Goal: Task Accomplishment & Management: Use online tool/utility

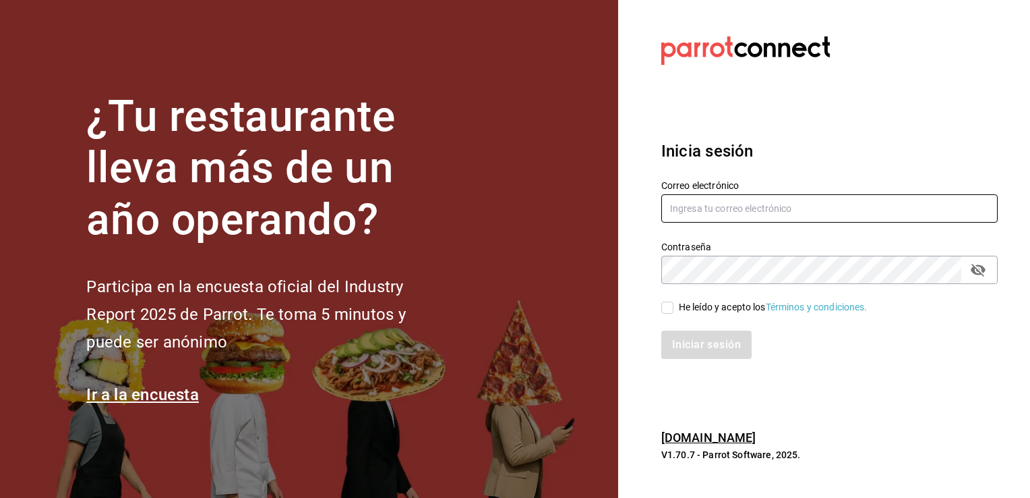
type input "[EMAIL_ADDRESS][PERSON_NAME][DOMAIN_NAME]"
click at [670, 309] on input "He leído y acepto los Términos y condiciones." at bounding box center [668, 307] width 12 height 12
checkbox input "true"
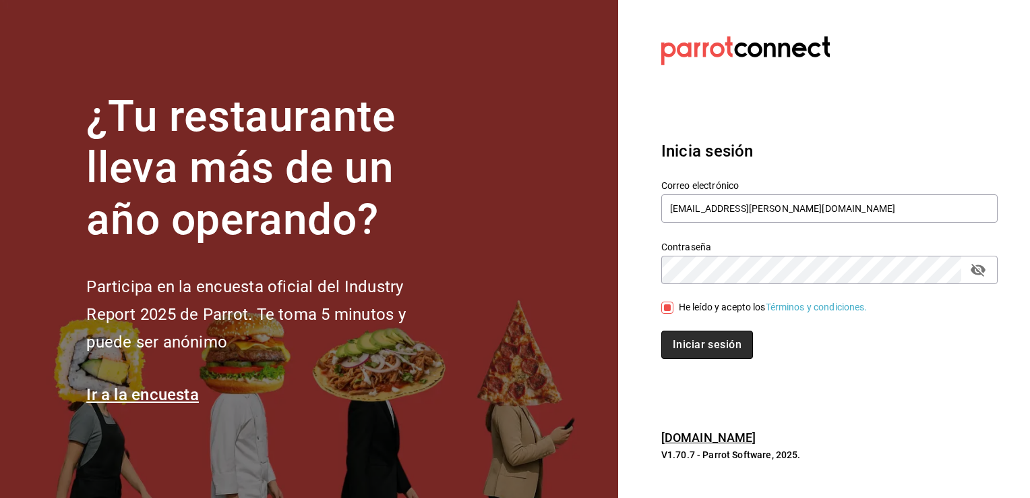
click at [682, 349] on button "Iniciar sesión" at bounding box center [708, 344] width 92 height 28
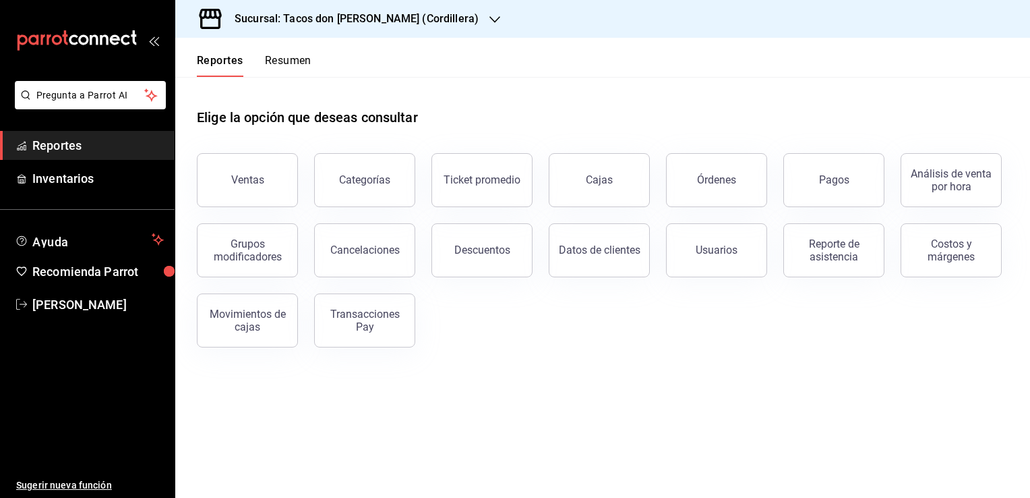
click at [419, 26] on h3 "Sucursal: Tacos don Pedro (Cordillera)" at bounding box center [351, 19] width 255 height 16
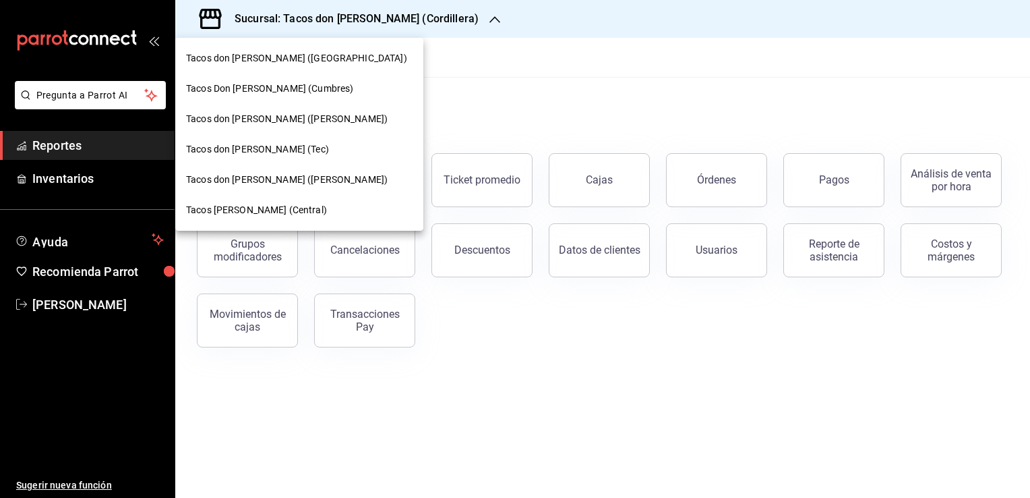
click at [292, 112] on span "Tacos don Pedro (Escobedo)" at bounding box center [287, 119] width 202 height 14
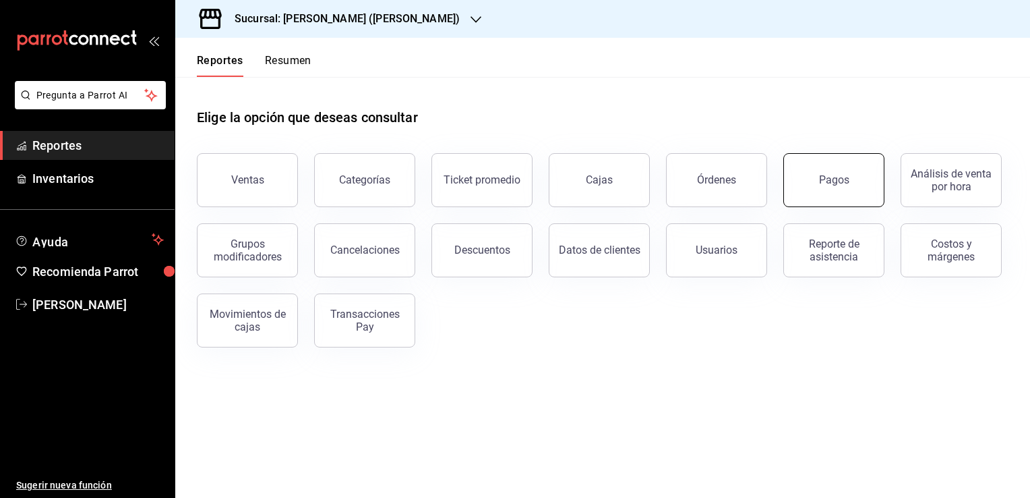
click at [877, 183] on button "Pagos" at bounding box center [834, 180] width 101 height 54
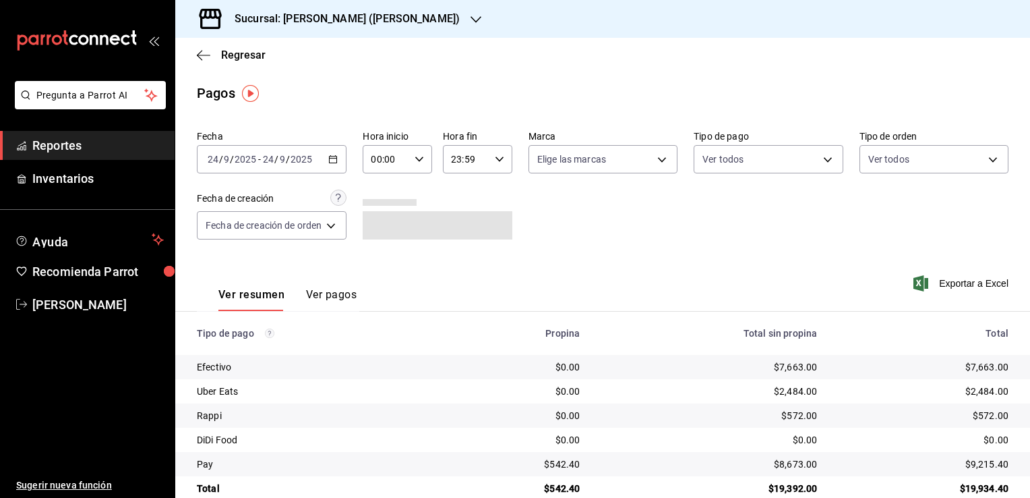
click at [335, 162] on icon "button" at bounding box center [332, 158] width 9 height 9
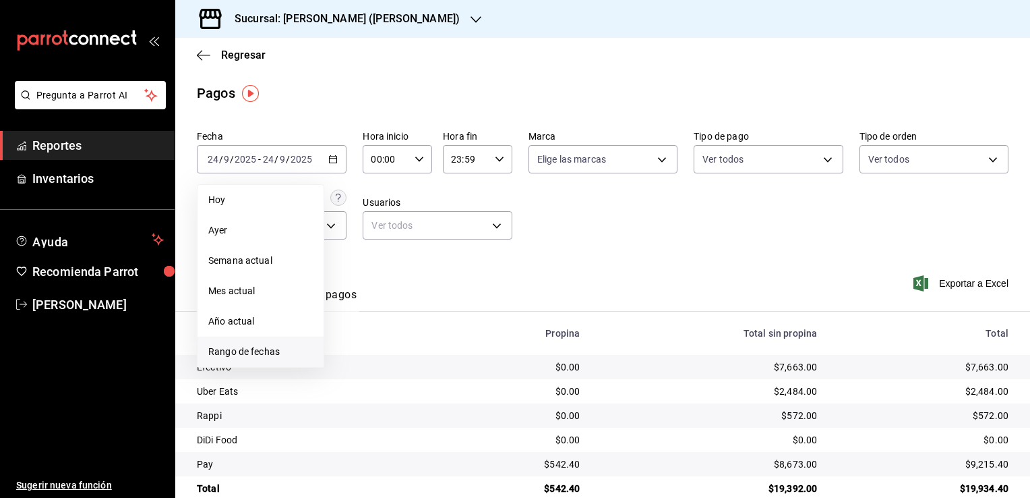
click at [268, 347] on span "Rango de fechas" at bounding box center [260, 352] width 105 height 14
click at [475, 202] on icon "button" at bounding box center [473, 208] width 16 height 16
click at [450, 241] on button "1" at bounding box center [448, 249] width 24 height 24
drag, startPoint x: 475, startPoint y: 249, endPoint x: 502, endPoint y: 246, distance: 27.1
click at [476, 249] on button "2" at bounding box center [472, 249] width 24 height 24
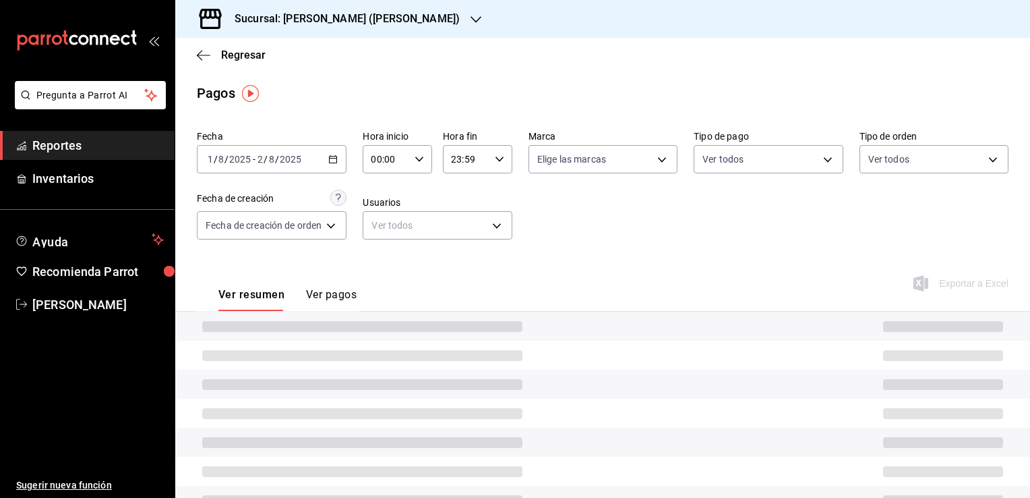
click at [330, 157] on \(Stroke\) "button" at bounding box center [333, 159] width 8 height 7
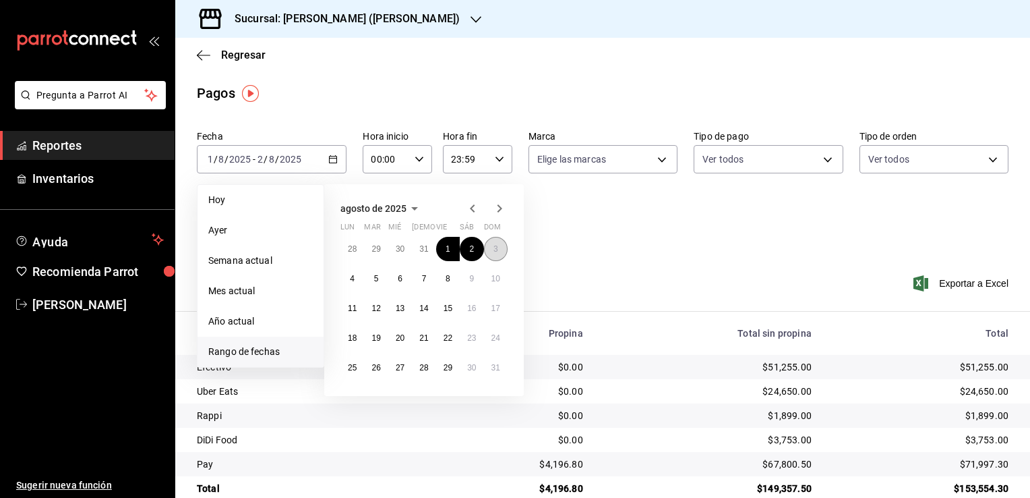
click at [495, 247] on abbr "3" at bounding box center [496, 248] width 5 height 9
click at [423, 245] on abbr "31" at bounding box center [423, 248] width 9 height 9
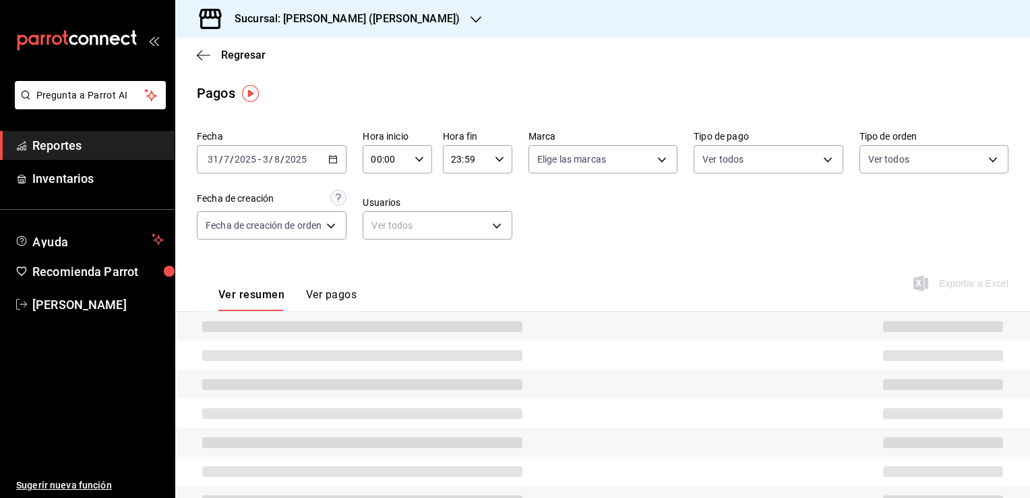
click at [337, 160] on icon "button" at bounding box center [332, 158] width 9 height 9
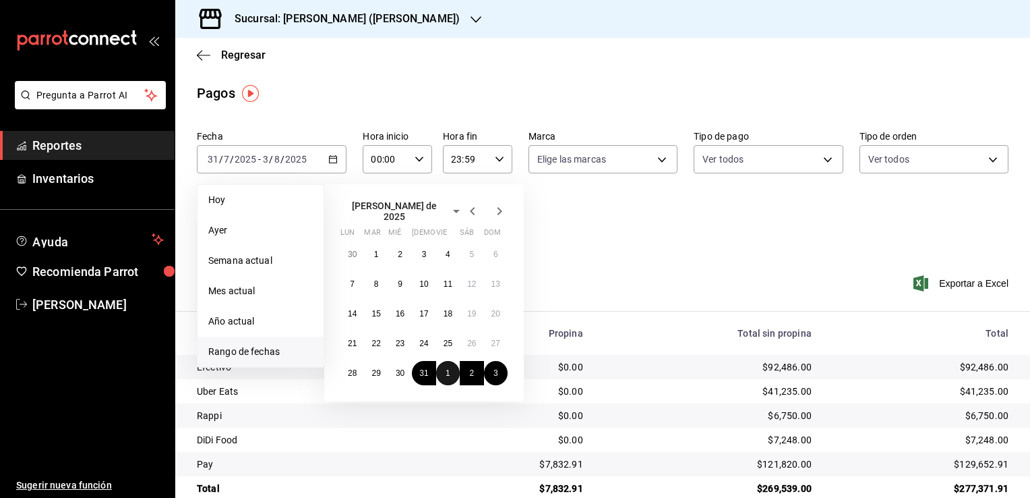
click at [443, 364] on button "1" at bounding box center [448, 373] width 24 height 24
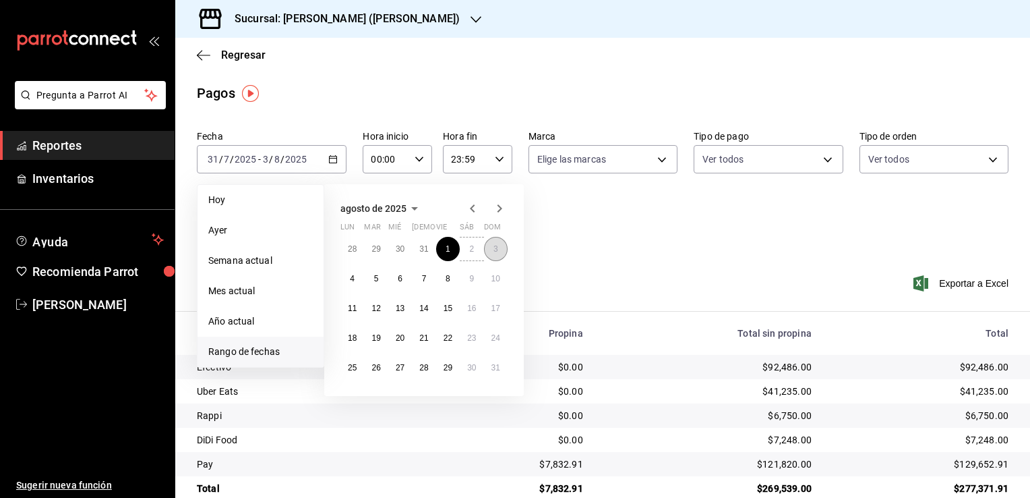
click at [496, 250] on abbr "3" at bounding box center [496, 248] width 5 height 9
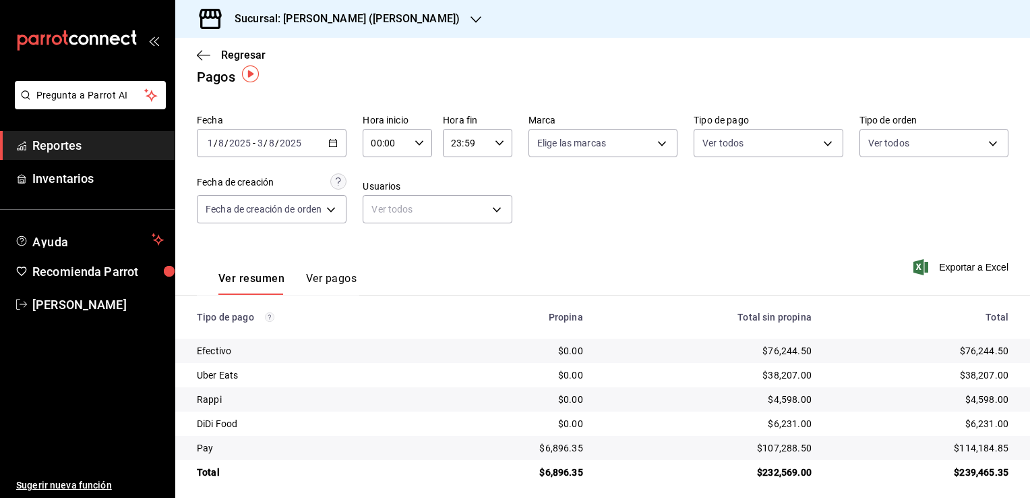
scroll to position [24, 0]
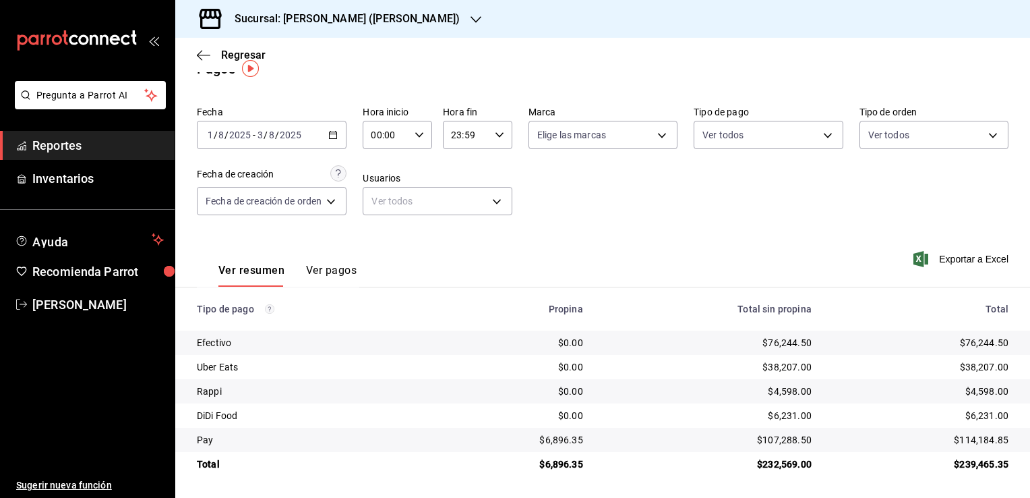
click at [357, 273] on div "Ver resumen Ver pagos Exportar a Excel" at bounding box center [602, 266] width 855 height 71
click at [335, 272] on button "Ver pagos" at bounding box center [331, 275] width 51 height 23
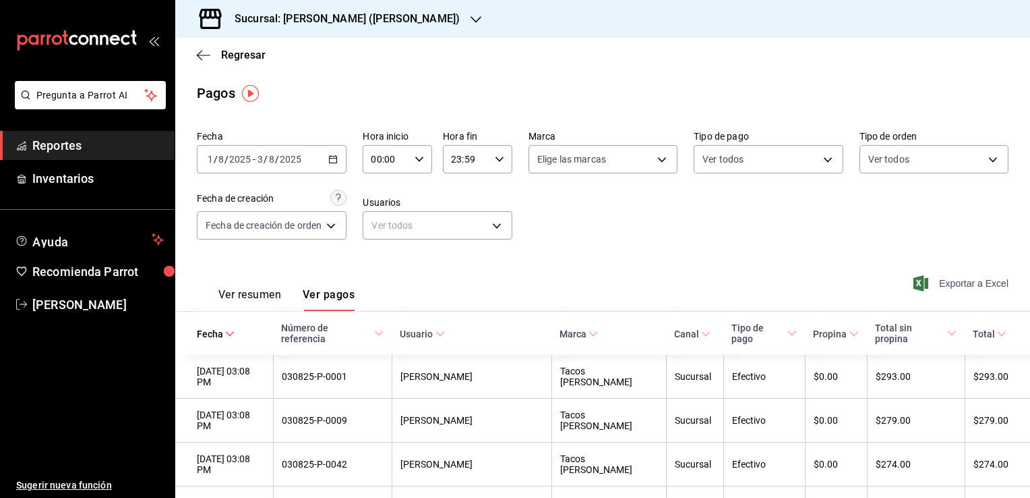
click at [939, 285] on span "Exportar a Excel" at bounding box center [962, 283] width 92 height 16
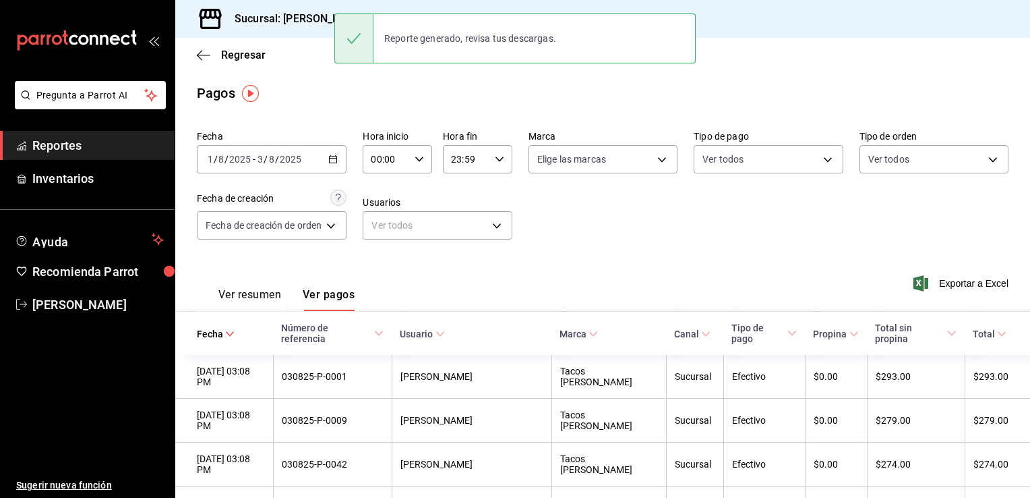
click at [266, 278] on div "Ver resumen Ver pagos" at bounding box center [276, 291] width 158 height 39
click at [265, 290] on button "Ver resumen" at bounding box center [249, 299] width 63 height 23
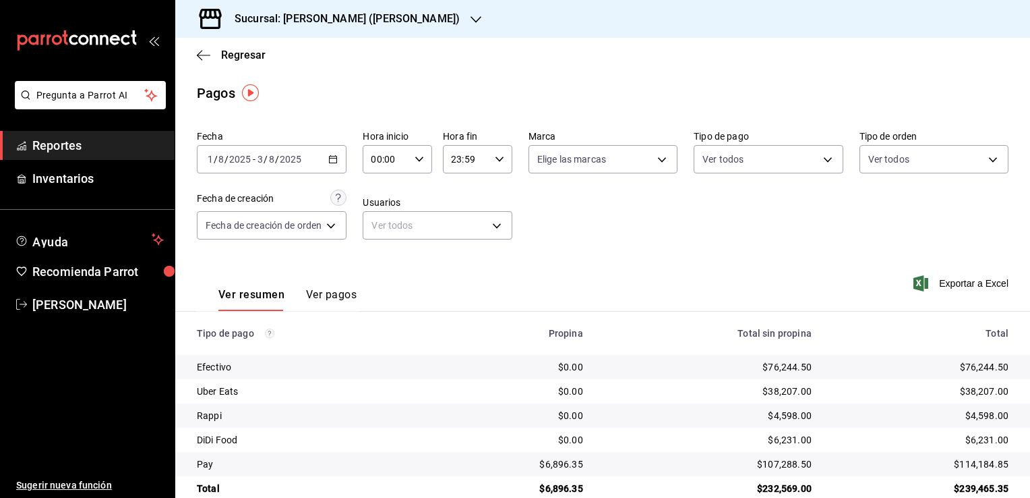
scroll to position [24, 0]
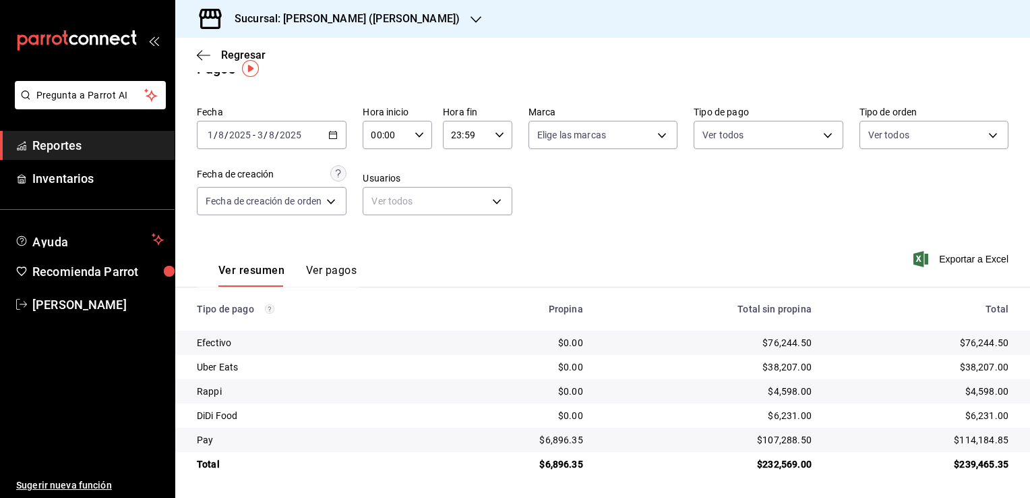
click at [985, 440] on div "$114,184.85" at bounding box center [920, 439] width 175 height 13
click at [337, 264] on button "Ver pagos" at bounding box center [331, 275] width 51 height 23
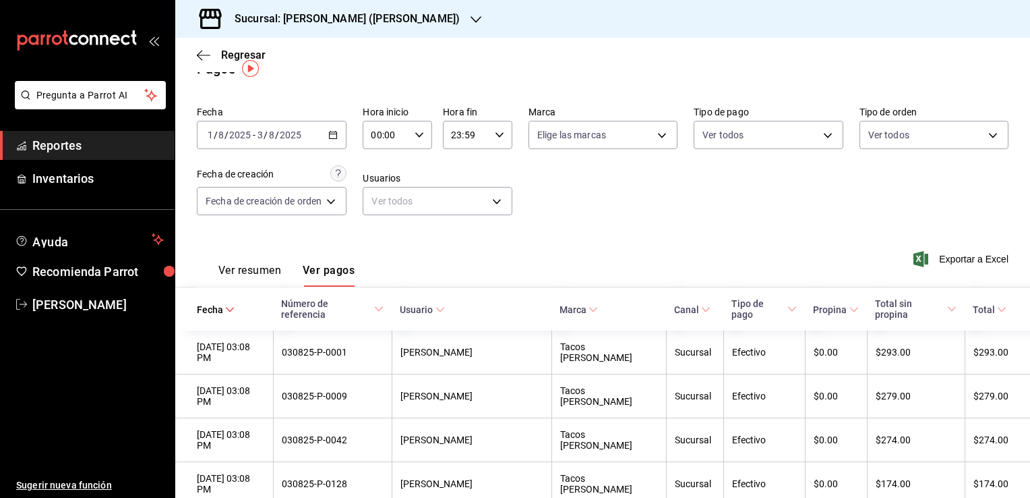
click at [100, 149] on span "Reportes" at bounding box center [97, 145] width 131 height 18
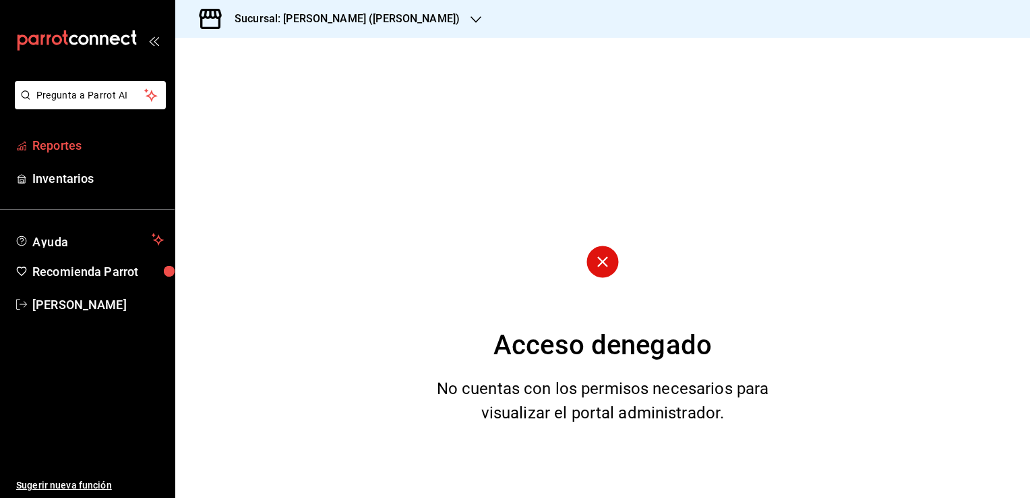
click at [89, 150] on span "Reportes" at bounding box center [97, 145] width 131 height 18
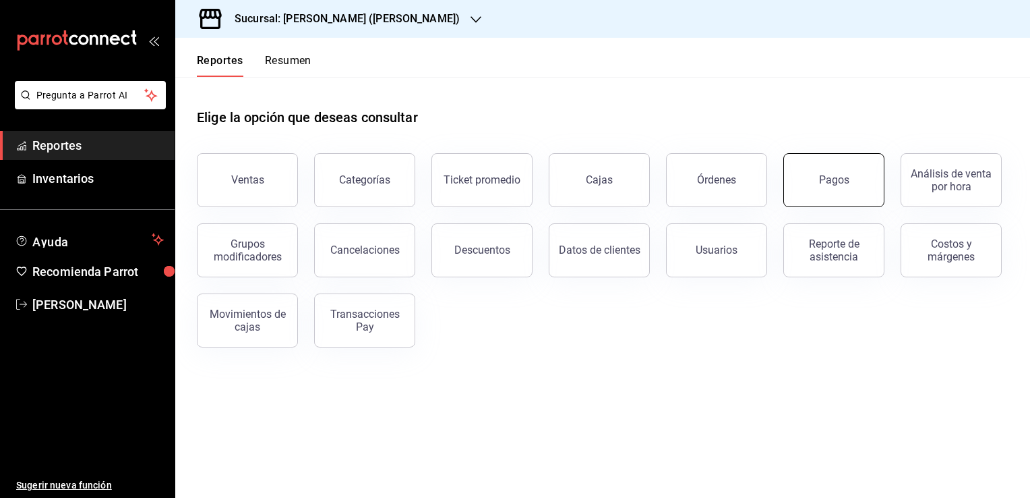
click at [817, 182] on button "Pagos" at bounding box center [834, 180] width 101 height 54
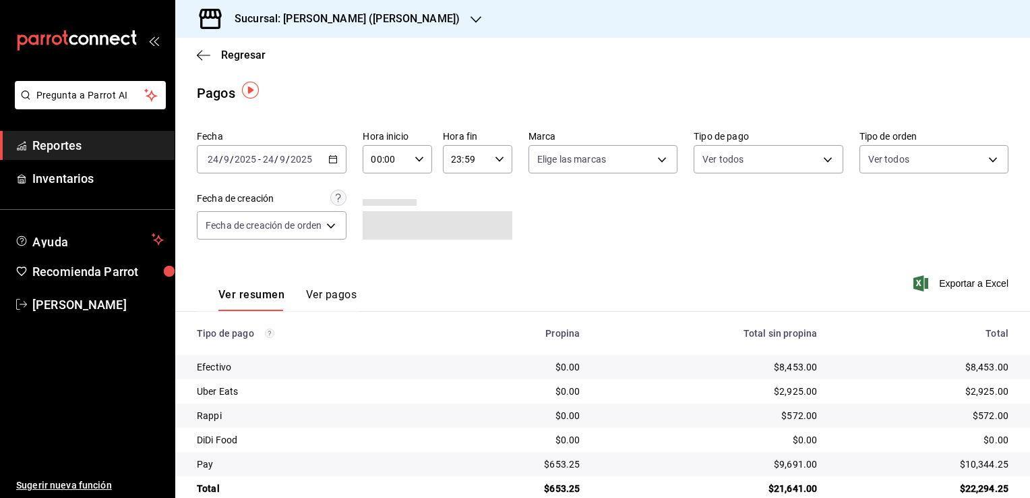
scroll to position [24, 0]
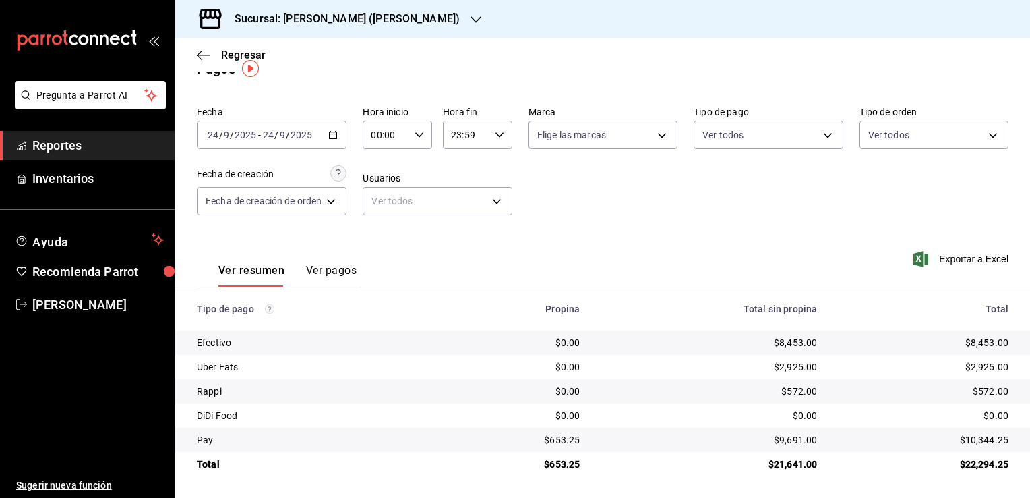
click at [340, 136] on div "2025-09-24 24 / 9 / 2025 - 2025-09-24 24 / 9 / 2025" at bounding box center [272, 135] width 150 height 28
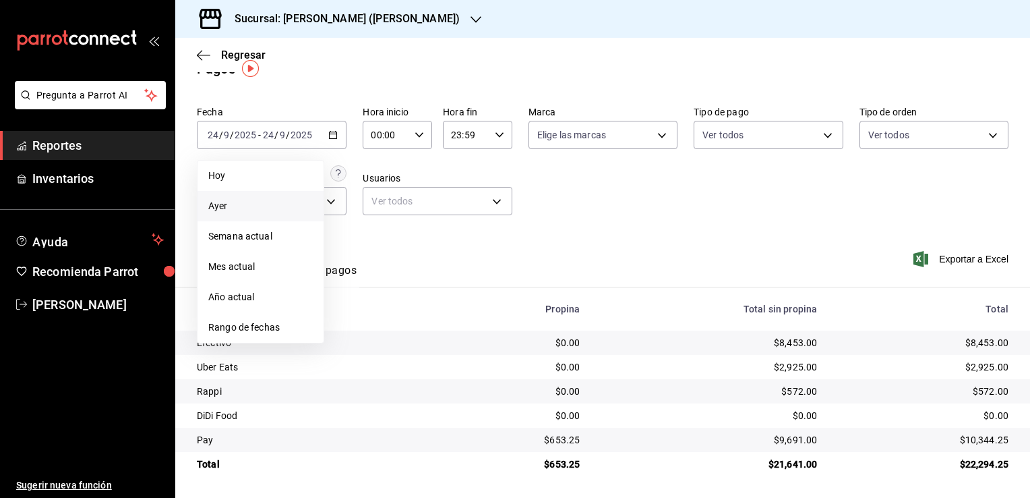
click at [260, 207] on span "Ayer" at bounding box center [260, 206] width 105 height 14
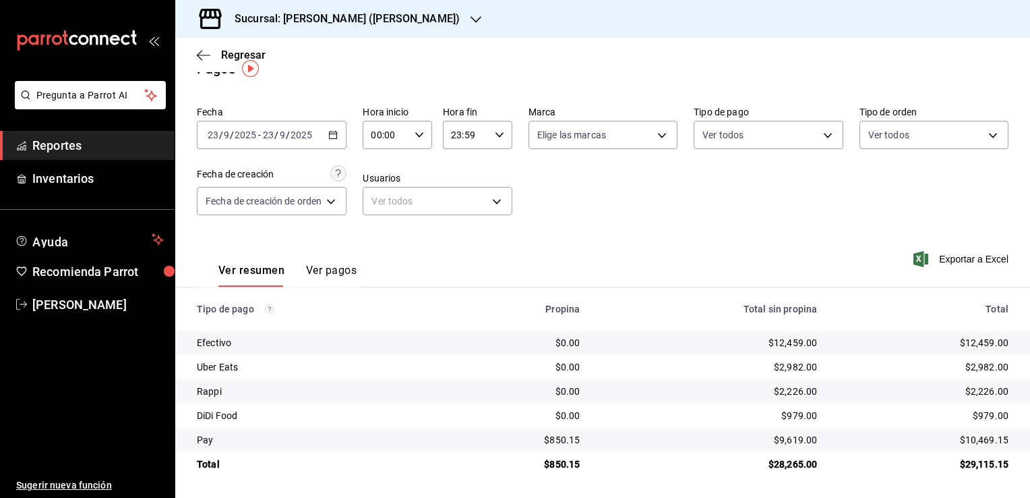
click at [471, 20] on icon "button" at bounding box center [476, 19] width 11 height 11
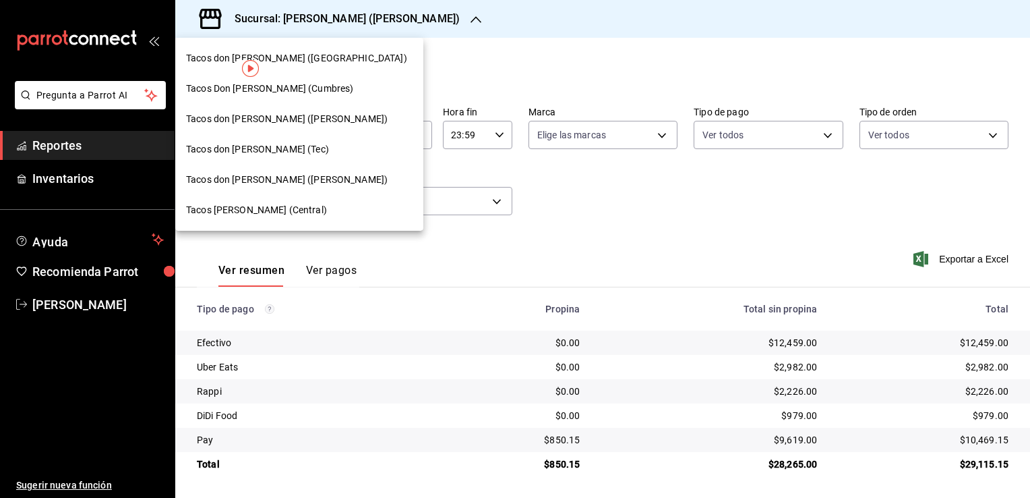
click at [256, 205] on span "Tacos Don Pedro (Central)" at bounding box center [256, 210] width 141 height 14
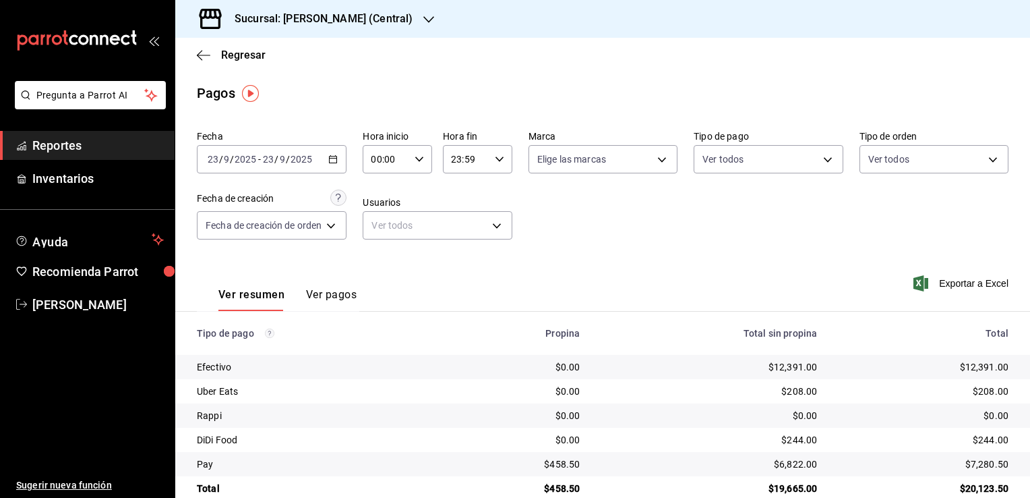
click at [601, 227] on div "Fecha 2025-09-23 23 / 9 / 2025 - 2025-09-23 23 / 9 / 2025 Hora inicio 00:00 Hor…" at bounding box center [603, 190] width 812 height 131
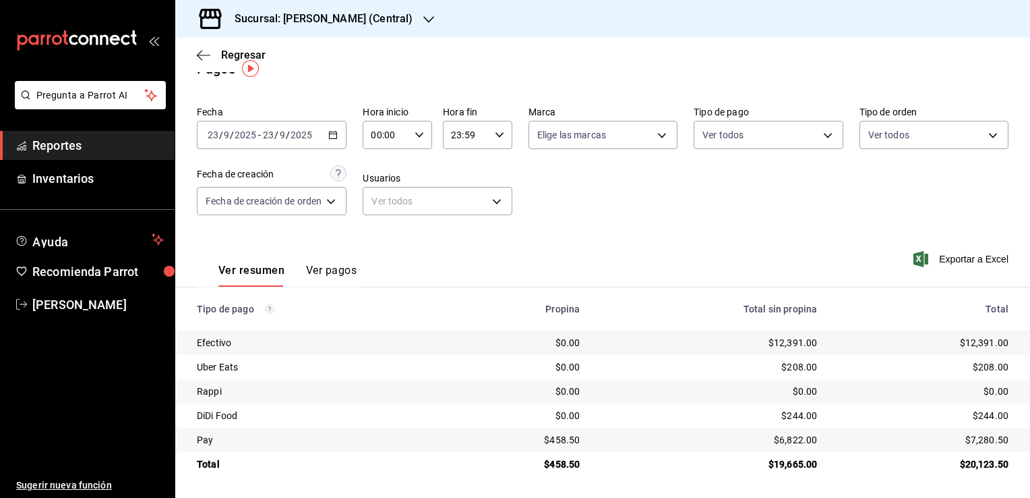
click at [113, 146] on span "Reportes" at bounding box center [97, 145] width 131 height 18
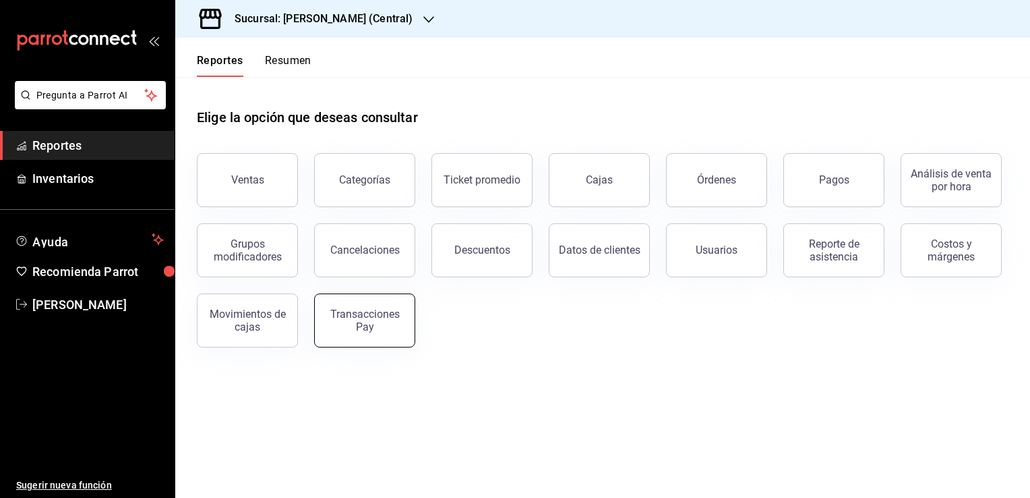
click at [399, 324] on div "Transacciones Pay" at bounding box center [365, 320] width 84 height 26
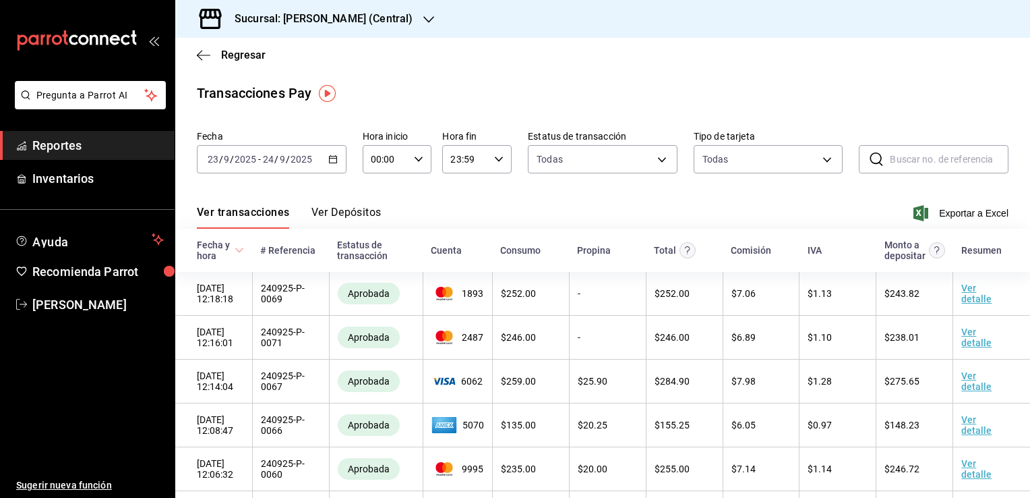
click at [329, 160] on icon "button" at bounding box center [332, 158] width 9 height 9
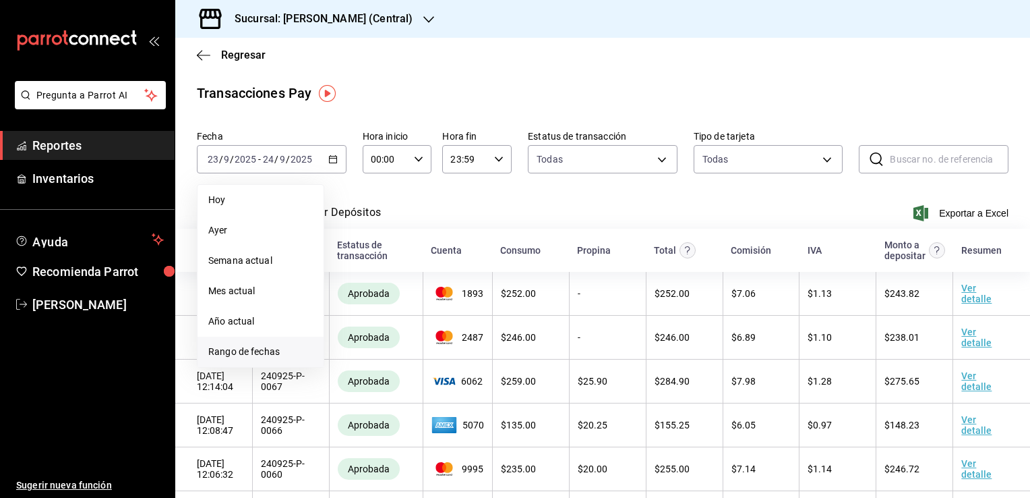
click at [270, 356] on span "Rango de fechas" at bounding box center [260, 352] width 105 height 14
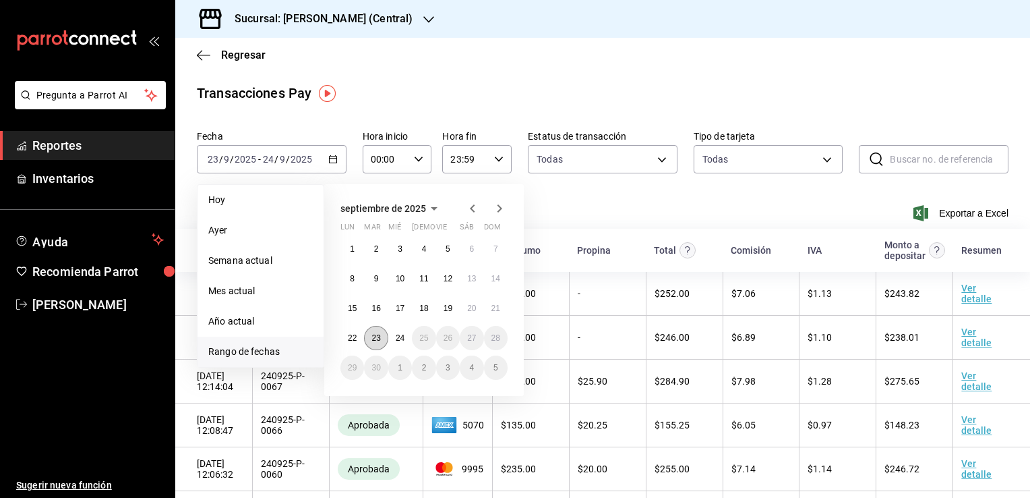
click at [376, 333] on abbr "23" at bounding box center [376, 337] width 9 height 9
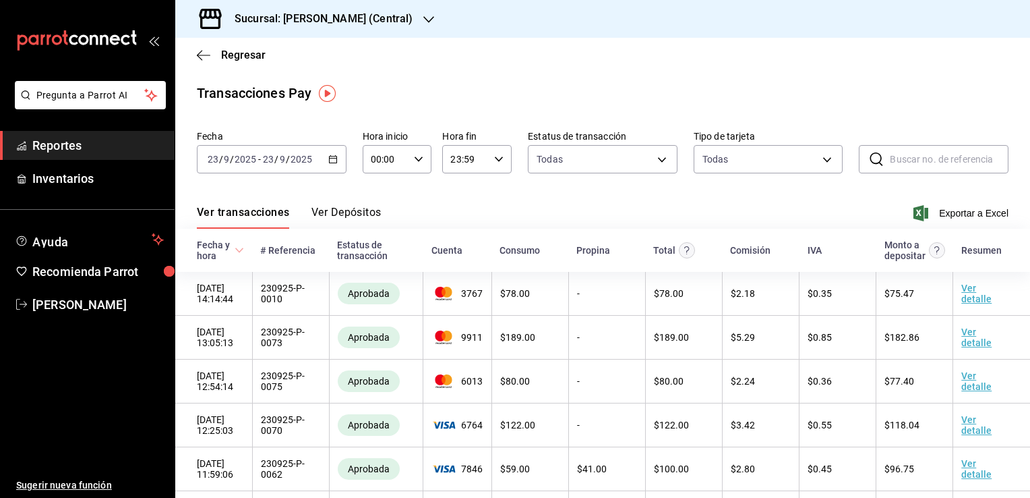
click at [372, 212] on button "Ver Depósitos" at bounding box center [347, 217] width 70 height 23
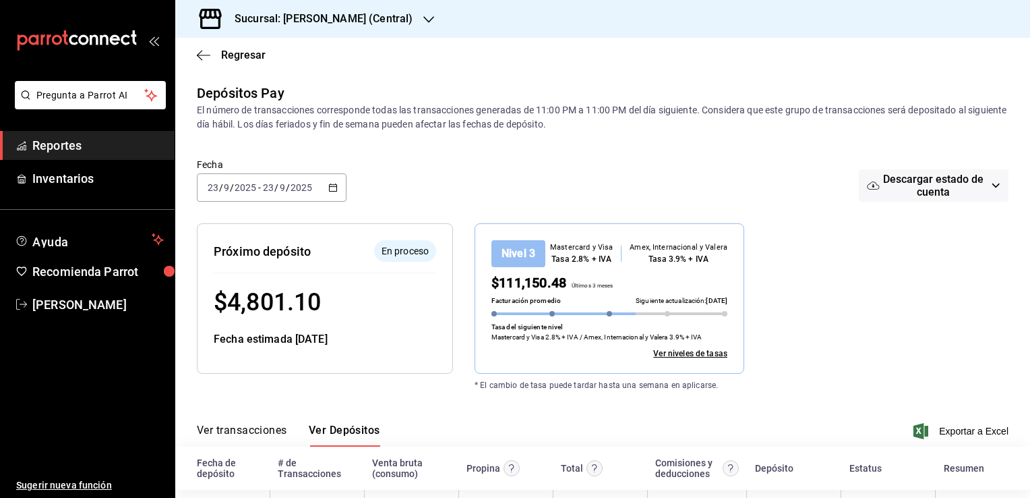
scroll to position [57, 0]
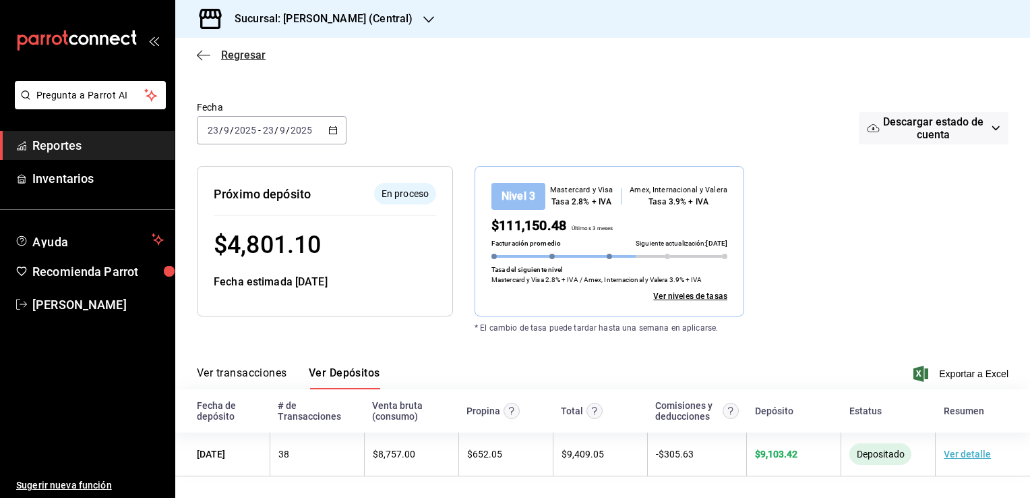
click at [206, 55] on icon "button" at bounding box center [203, 55] width 13 height 1
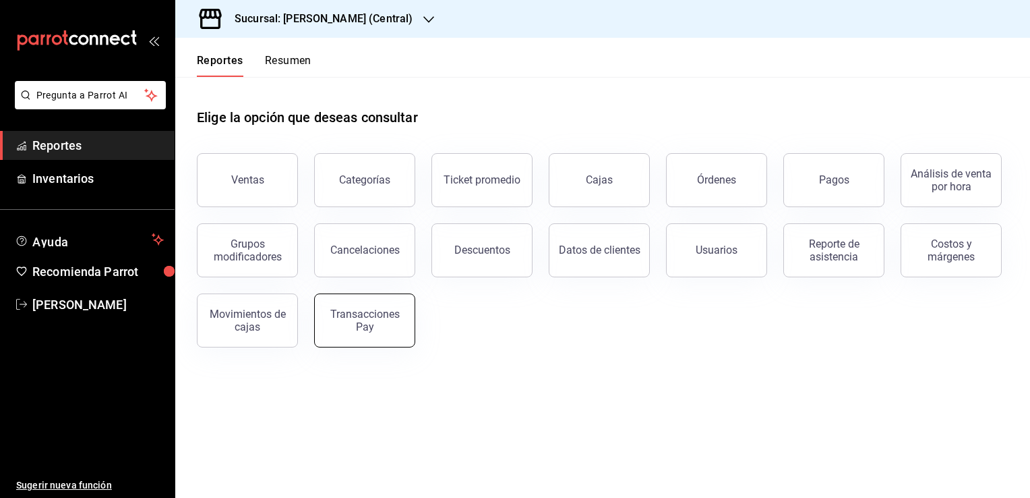
click at [375, 308] on div "Transacciones Pay" at bounding box center [365, 320] width 84 height 26
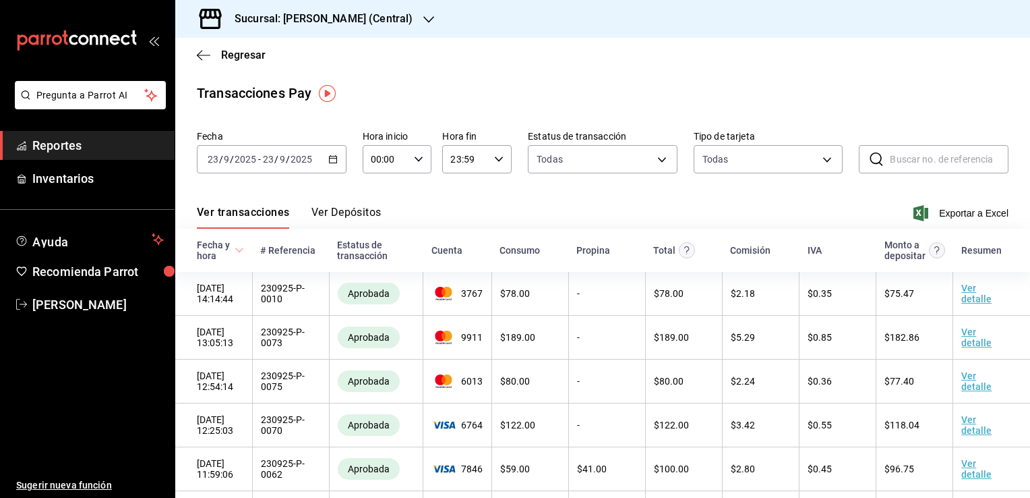
click at [359, 211] on button "Ver Depósitos" at bounding box center [347, 217] width 70 height 23
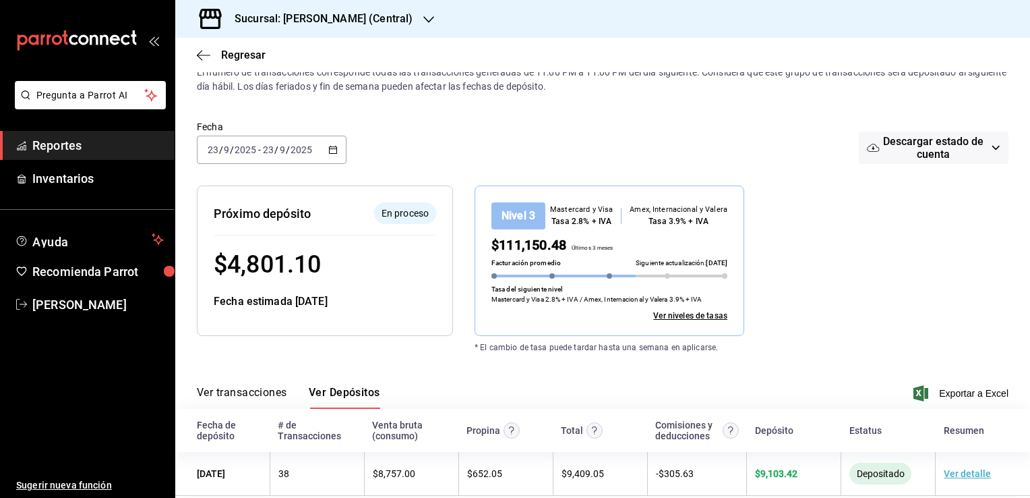
scroll to position [57, 0]
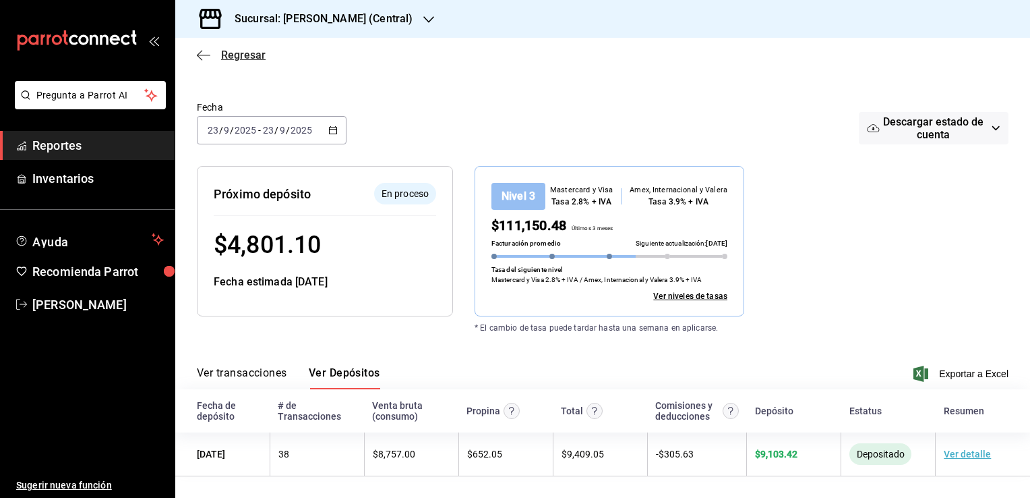
click at [202, 59] on icon "button" at bounding box center [199, 55] width 5 height 10
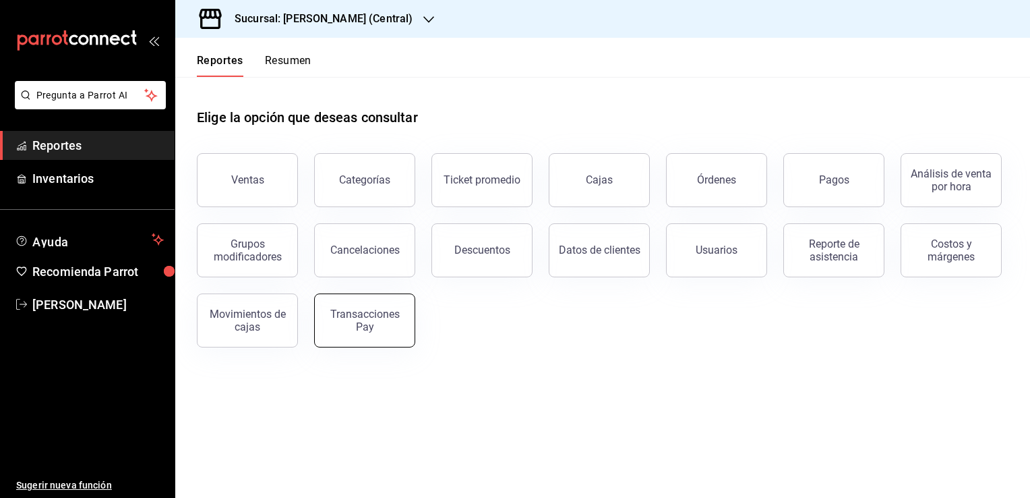
click at [351, 322] on div "Transacciones Pay" at bounding box center [365, 320] width 84 height 26
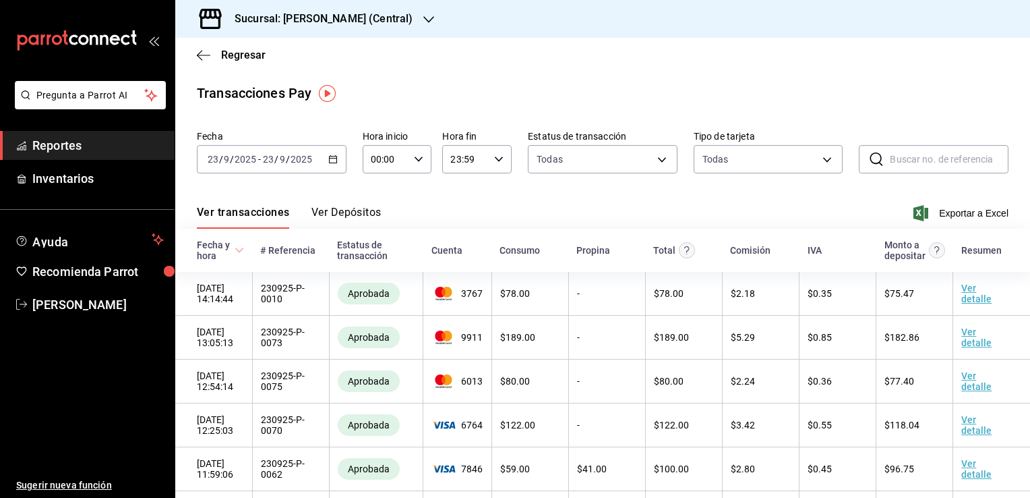
click at [960, 203] on div "Ver transacciones Ver Depósitos Exportar a Excel" at bounding box center [603, 208] width 812 height 39
click at [960, 211] on span "Exportar a Excel" at bounding box center [962, 213] width 92 height 16
